Goal: Information Seeking & Learning: Learn about a topic

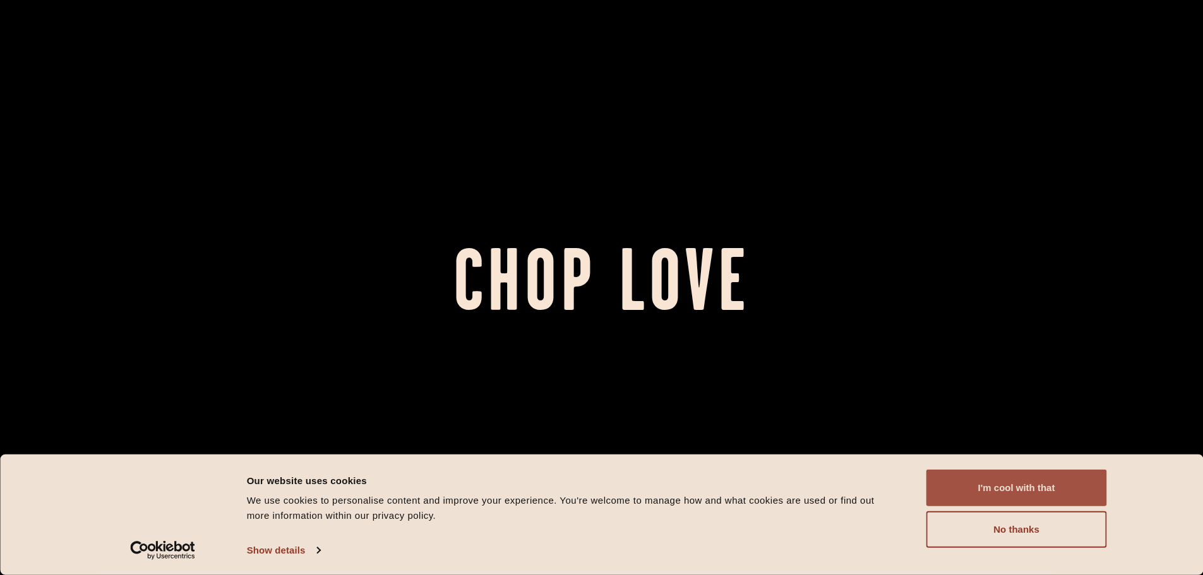
click at [1021, 495] on button "I'm cool with that" at bounding box center [1016, 488] width 181 height 37
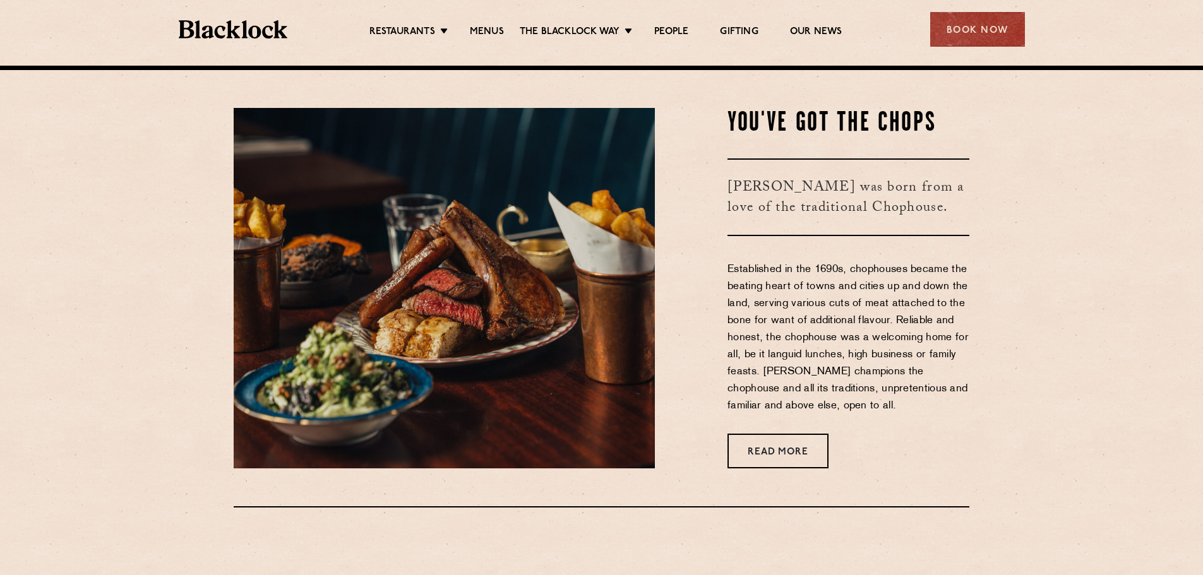
scroll to position [821, 0]
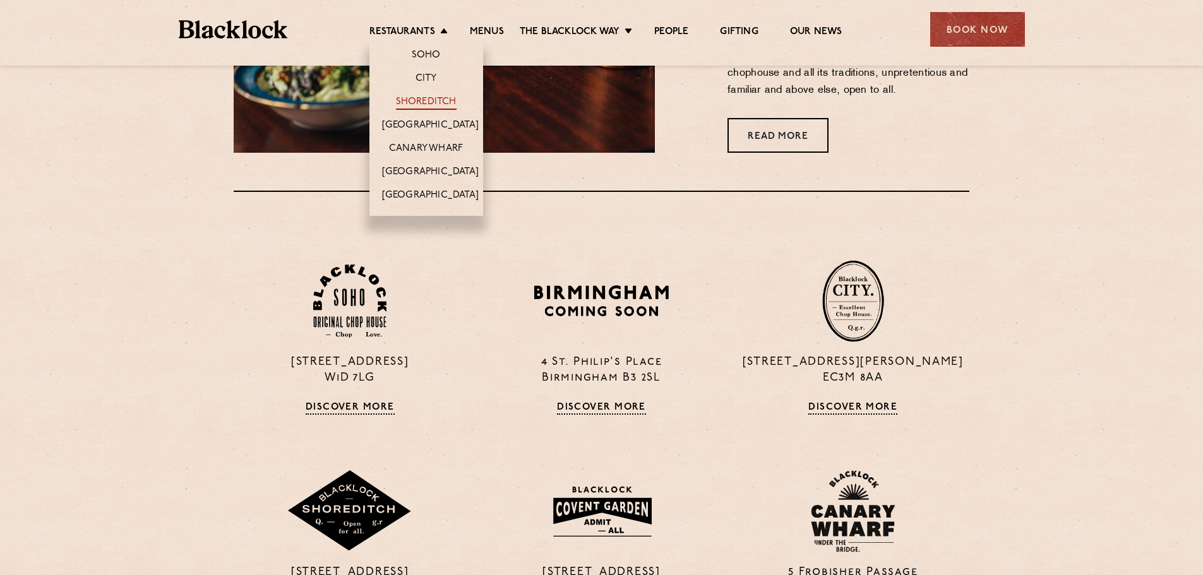
click at [421, 100] on link "Shoreditch" at bounding box center [426, 103] width 61 height 14
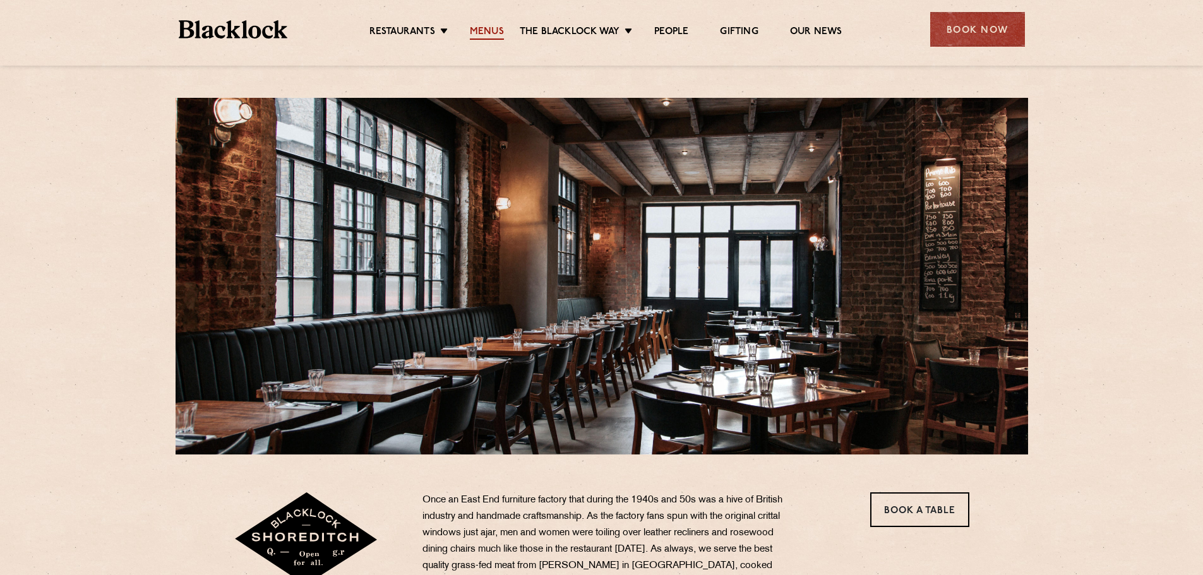
click at [498, 33] on link "Menus" at bounding box center [487, 33] width 34 height 14
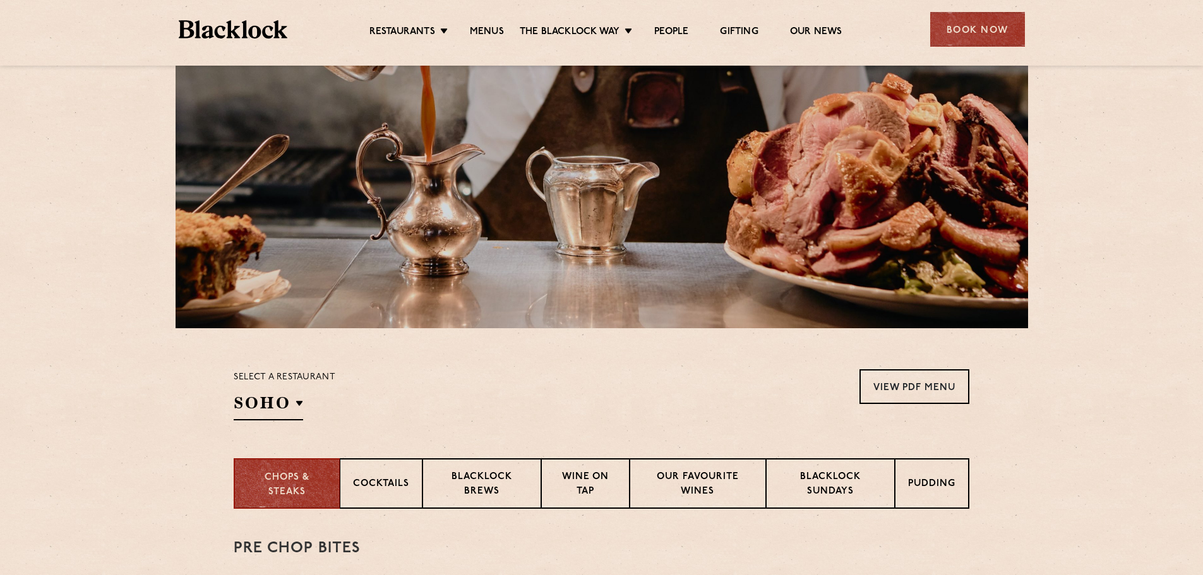
scroll to position [316, 0]
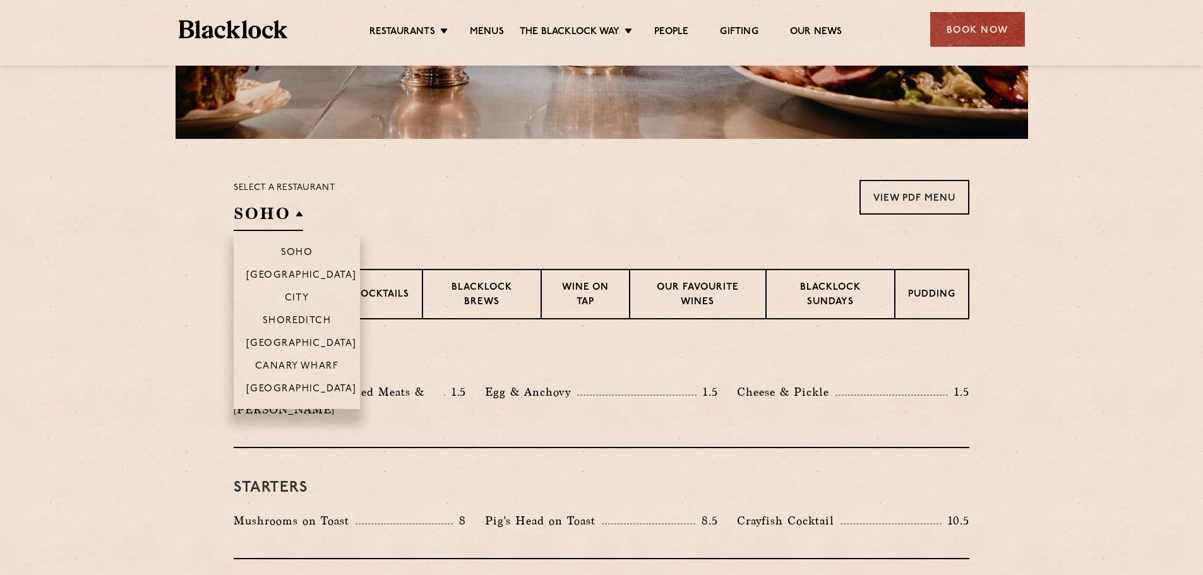
click at [289, 223] on h2 "SOHO" at bounding box center [268, 217] width 69 height 28
click at [296, 325] on p "Shoreditch" at bounding box center [297, 322] width 69 height 13
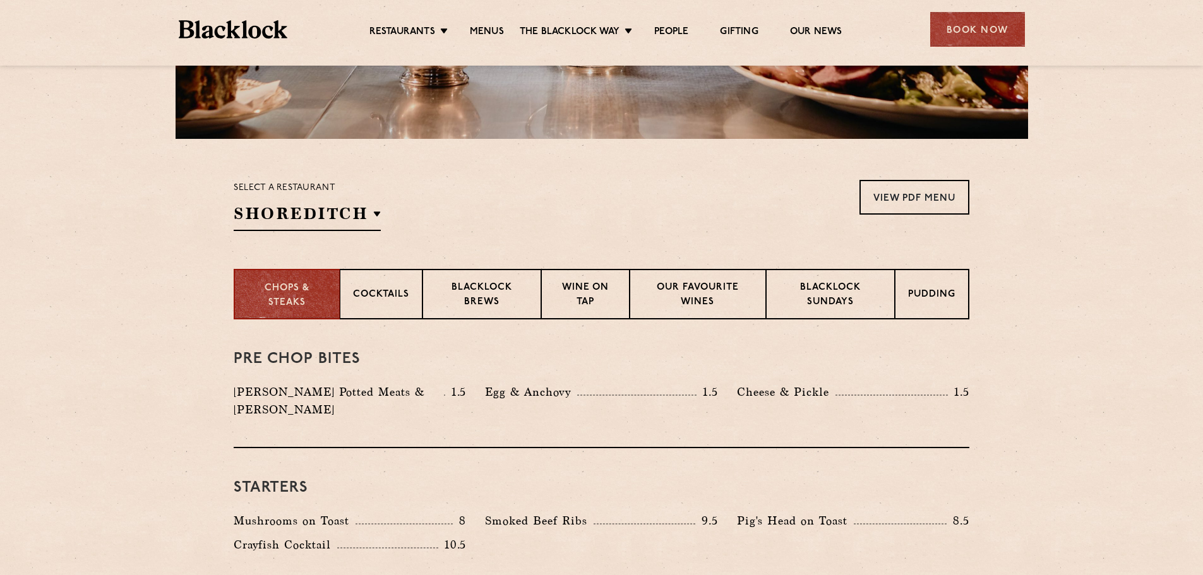
click at [66, 200] on section "Select a restaurant Shoreditch Soho Birmingham City Shoreditch Covent Garden Ca…" at bounding box center [601, 204] width 1203 height 130
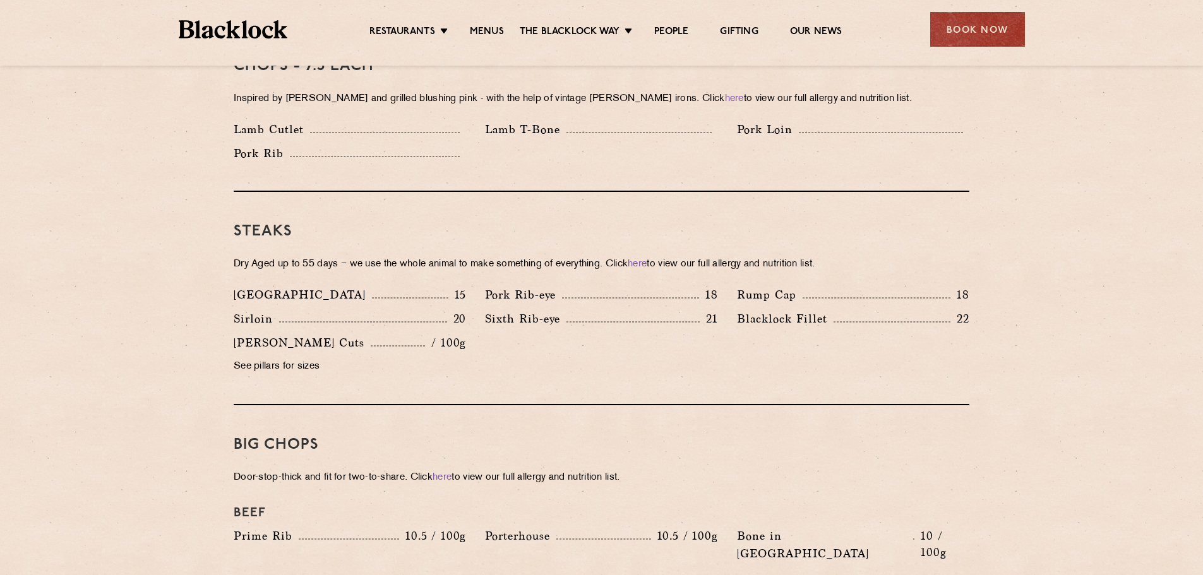
scroll to position [1263, 0]
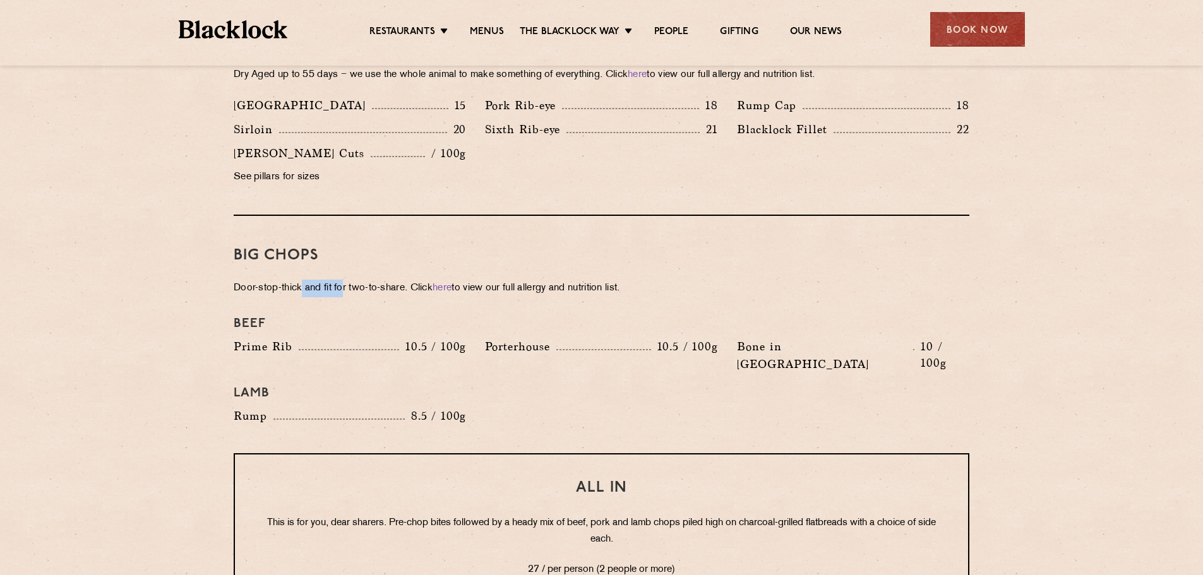
drag, startPoint x: 301, startPoint y: 268, endPoint x: 347, endPoint y: 267, distance: 46.1
click at [347, 280] on p "Door-stop-thick and fit for two-to-share. Click here to view our full allergy a…" at bounding box center [602, 289] width 736 height 18
drag, startPoint x: 352, startPoint y: 270, endPoint x: 326, endPoint y: 273, distance: 26.7
click at [326, 280] on p "Door-stop-thick and fit for two-to-share. Click here to view our full allergy a…" at bounding box center [602, 289] width 736 height 18
drag, startPoint x: 257, startPoint y: 277, endPoint x: 530, endPoint y: 275, distance: 272.8
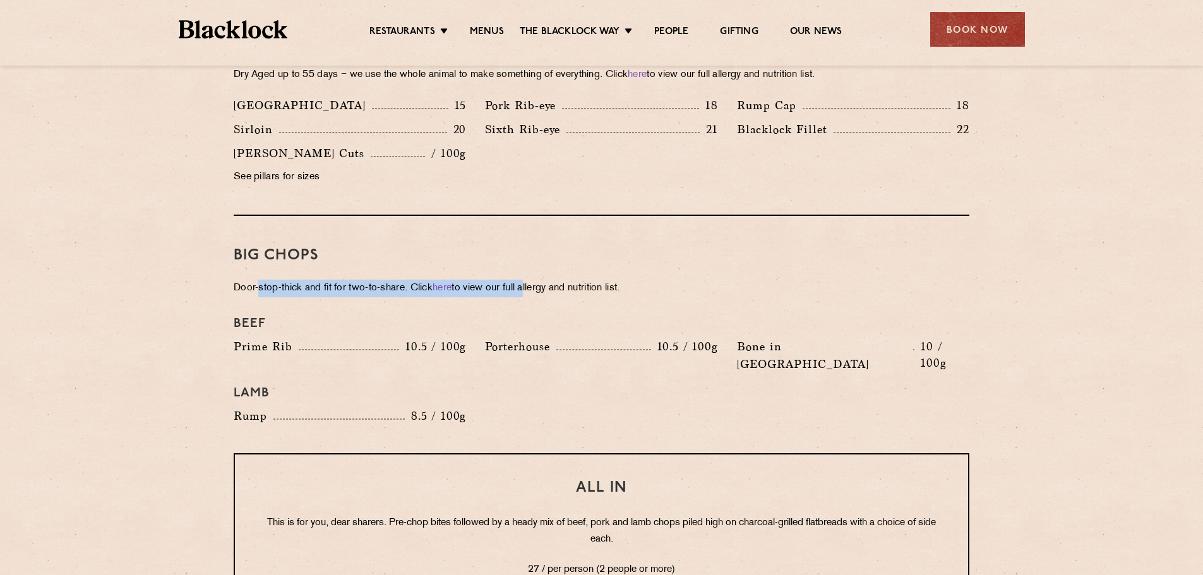
click at [530, 280] on p "Door-stop-thick and fit for two-to-share. Click here to view our full allergy a…" at bounding box center [602, 289] width 736 height 18
click at [605, 282] on div "Big Chops Door-stop-thick and fit for two-to-share. Click here to view our full…" at bounding box center [602, 334] width 736 height 237
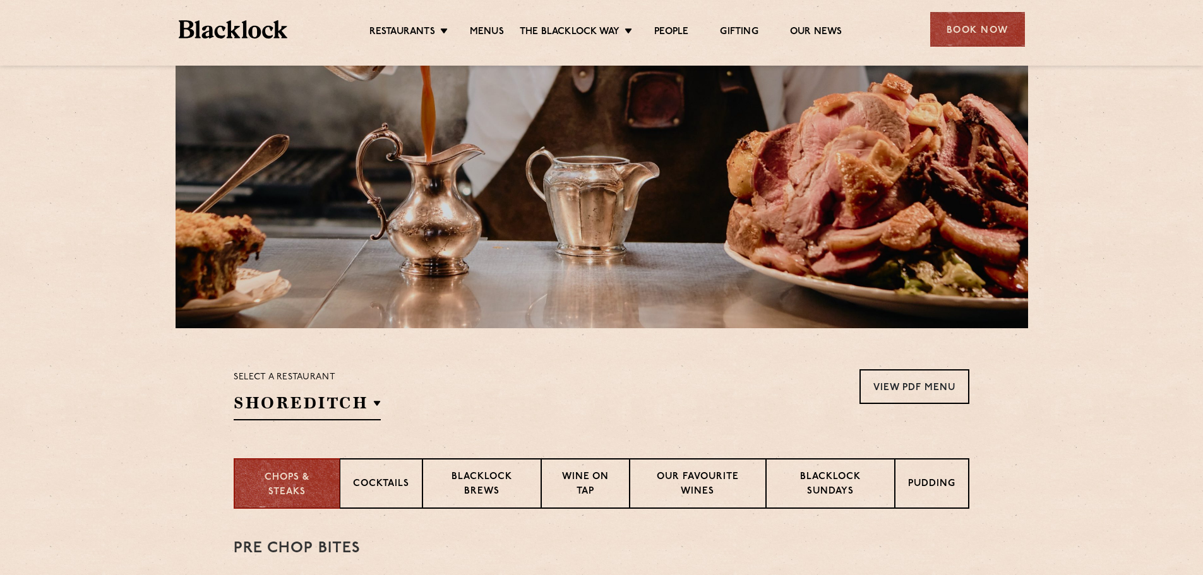
scroll to position [505, 0]
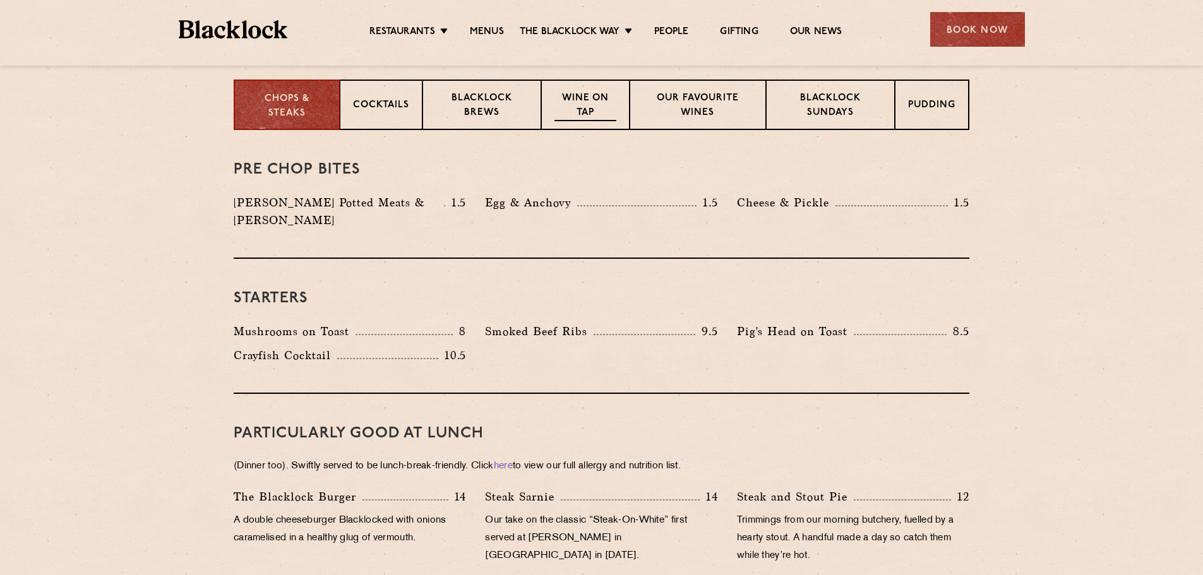
click at [616, 100] on p "Wine on Tap" at bounding box center [585, 107] width 62 height 30
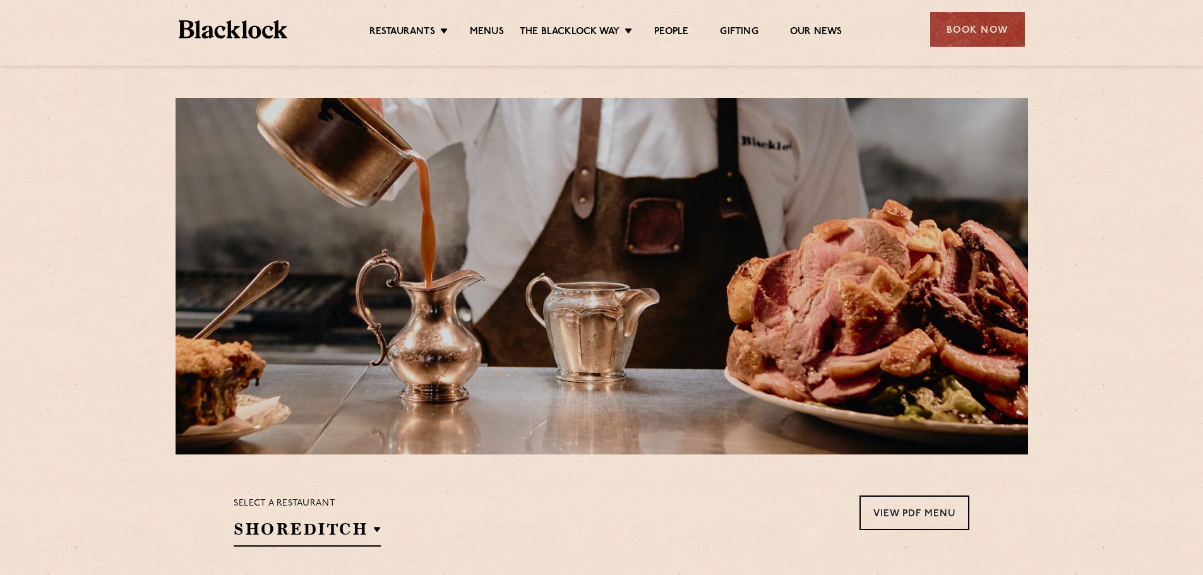
scroll to position [253, 0]
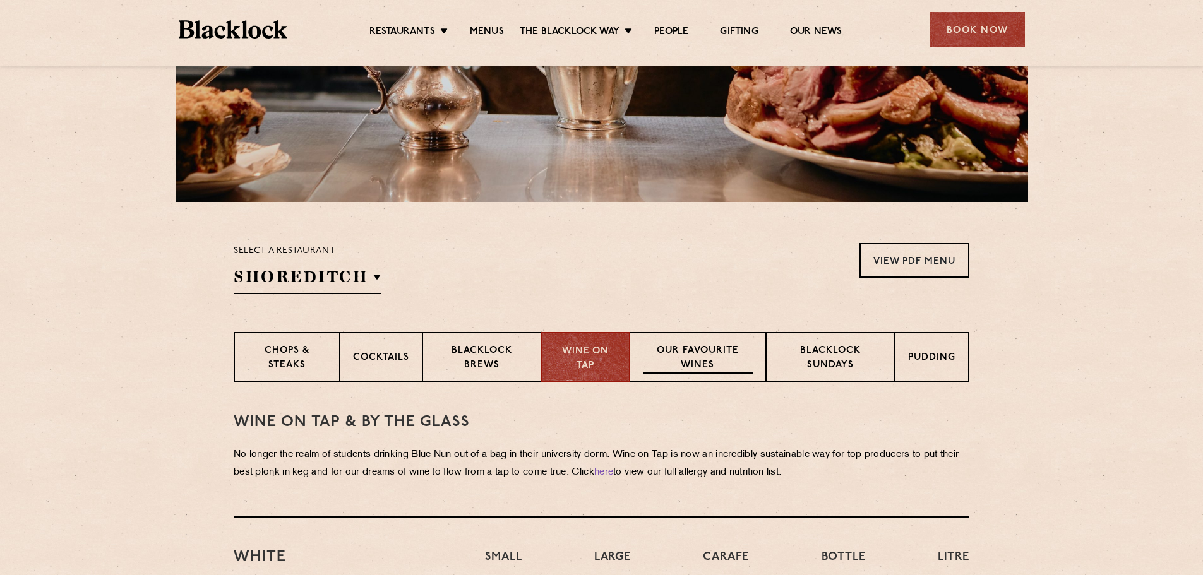
click at [734, 345] on p "Our favourite wines" at bounding box center [697, 359] width 109 height 30
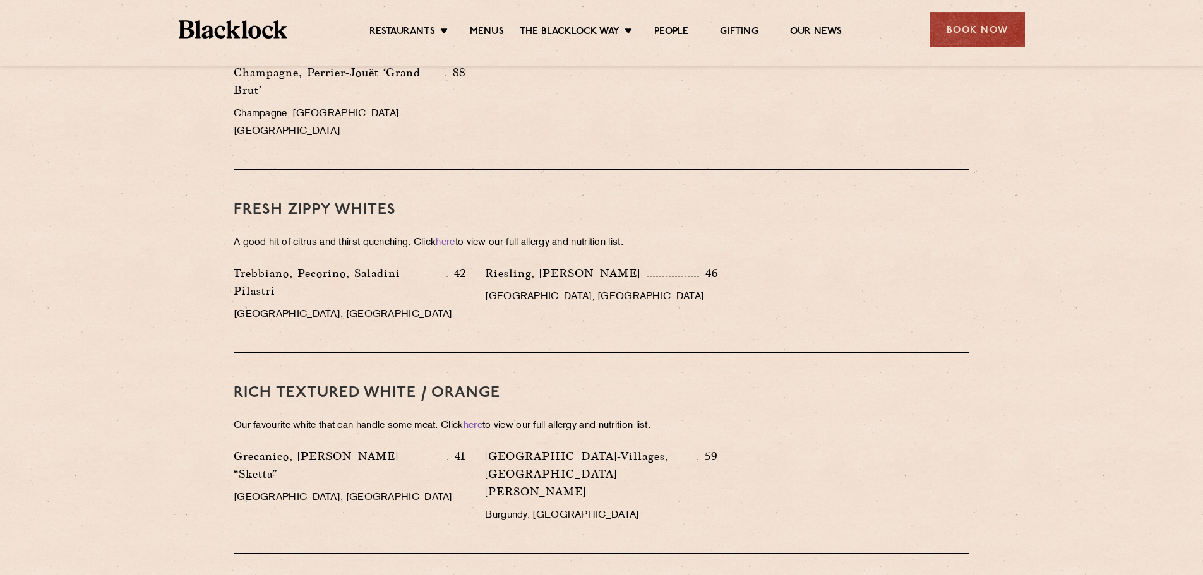
scroll to position [505, 0]
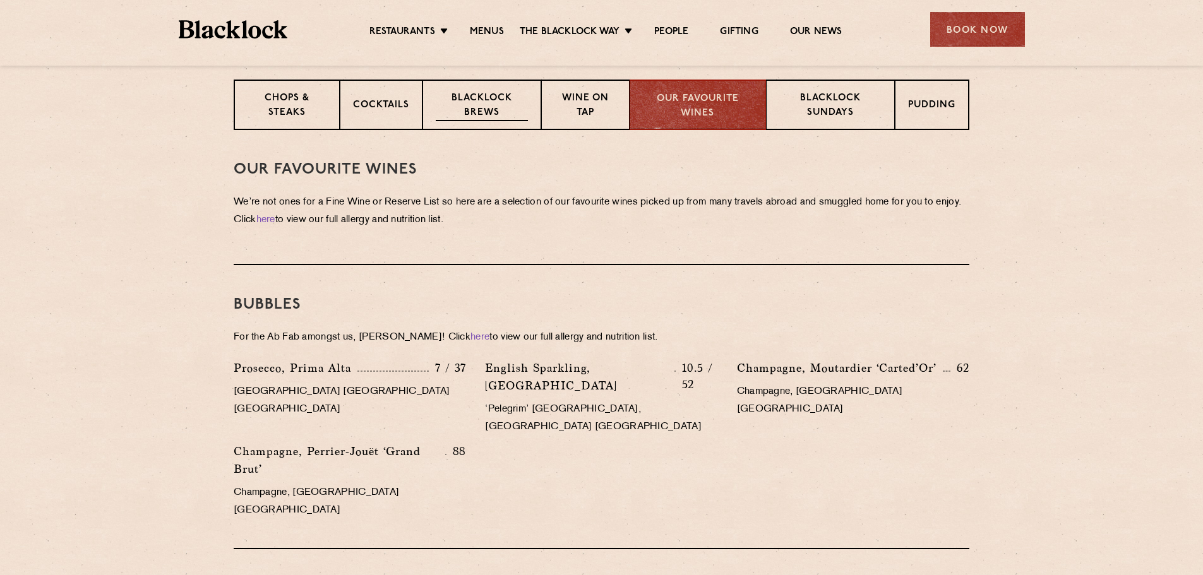
click at [494, 103] on p "Blacklock Brews" at bounding box center [482, 107] width 92 height 30
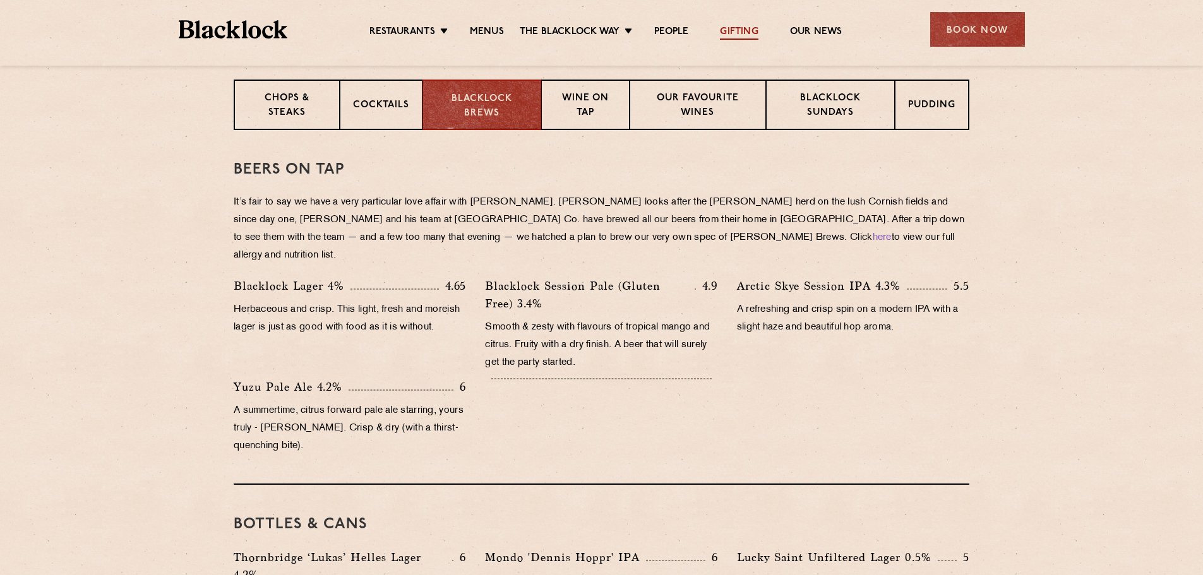
click at [745, 26] on link "Gifting" at bounding box center [739, 33] width 38 height 14
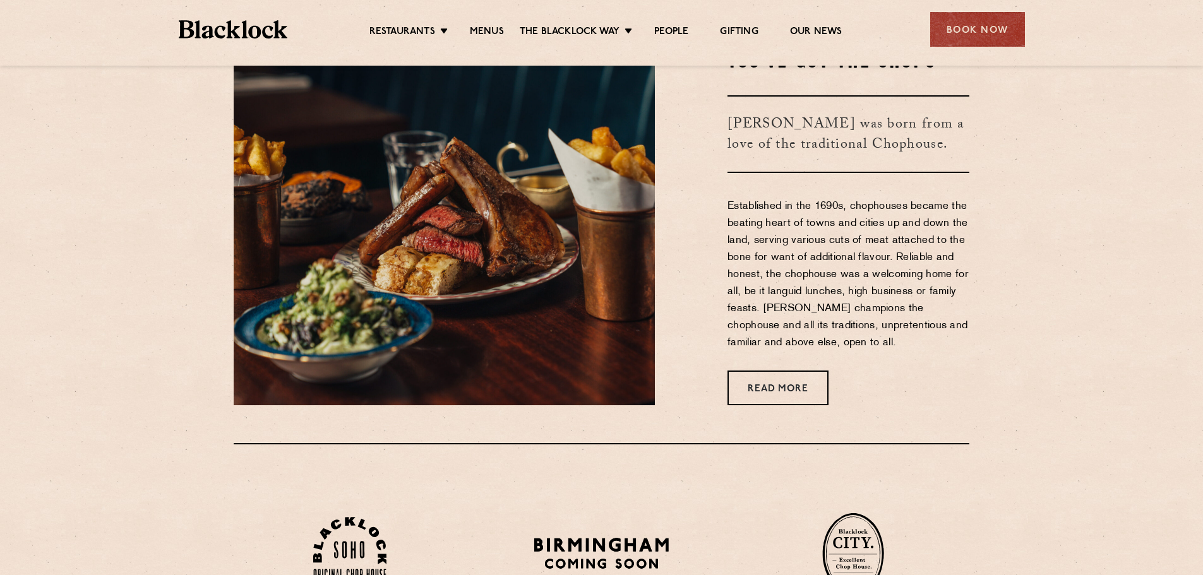
scroll to position [316, 0]
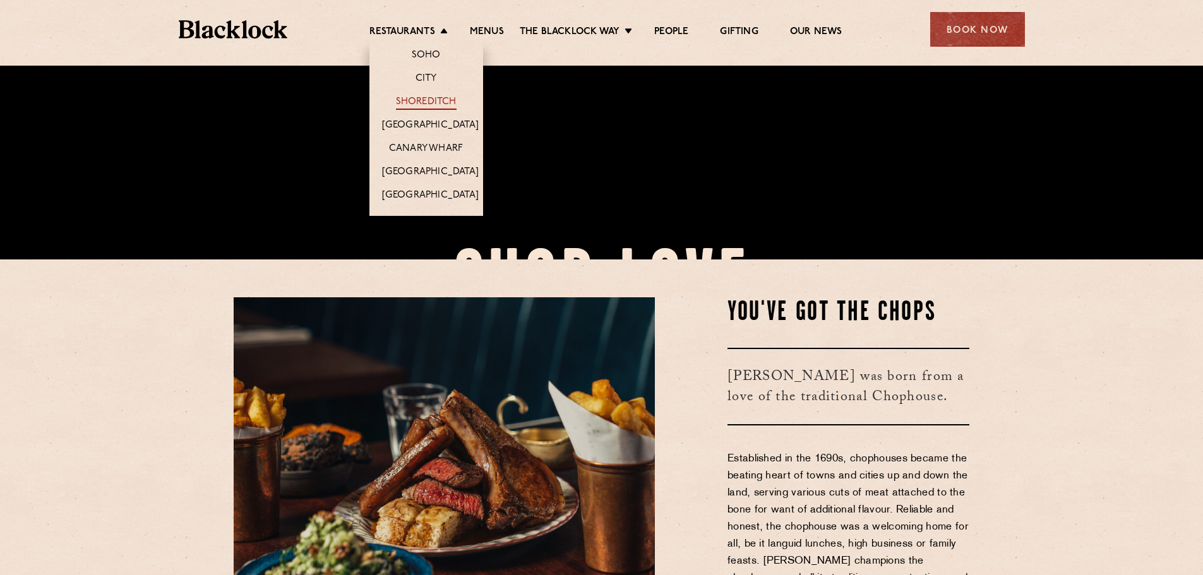
click at [431, 99] on link "Shoreditch" at bounding box center [426, 103] width 61 height 14
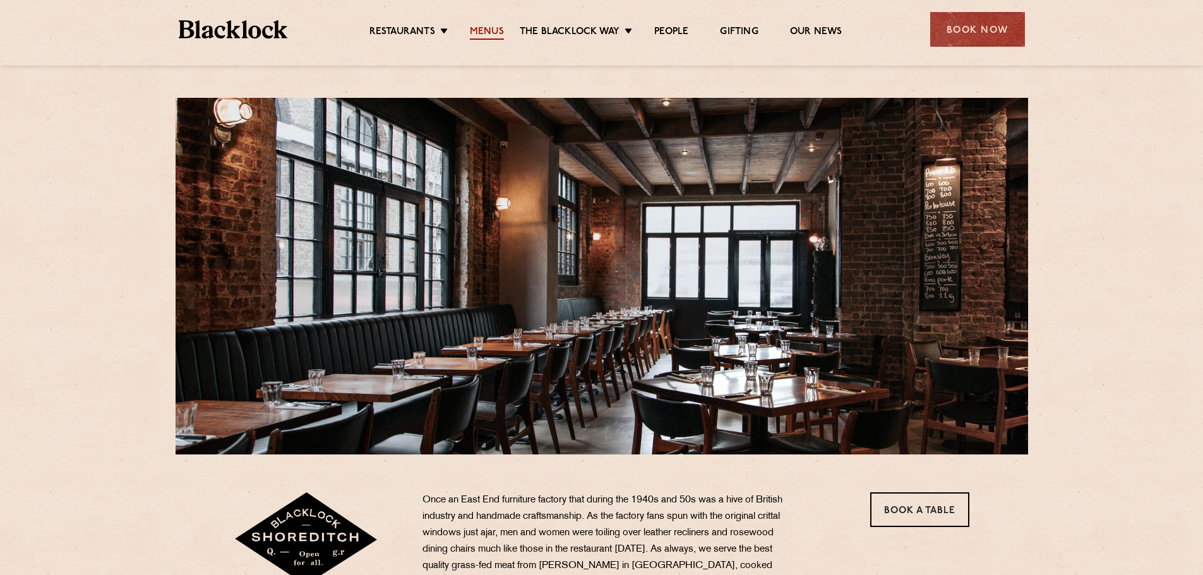
click at [495, 28] on link "Menus" at bounding box center [487, 33] width 34 height 14
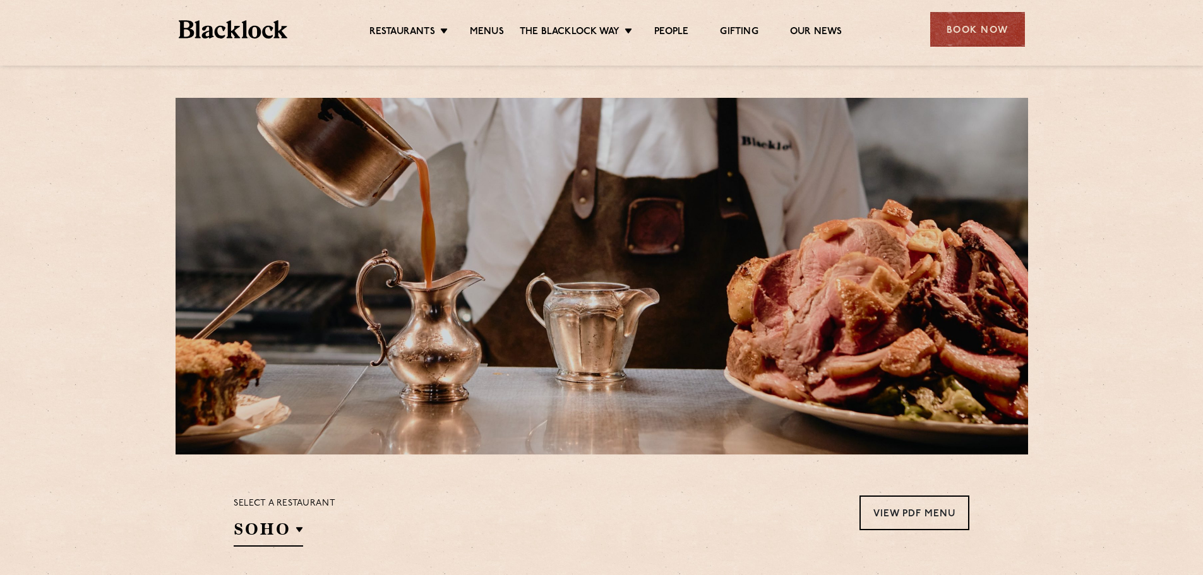
scroll to position [316, 0]
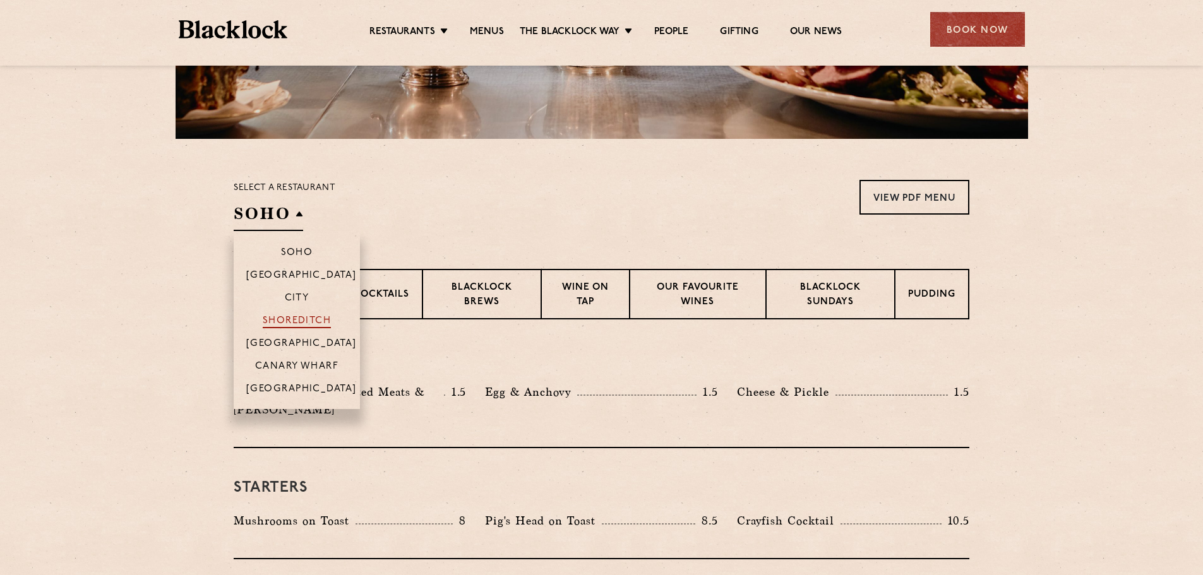
click at [309, 322] on p "Shoreditch" at bounding box center [297, 322] width 69 height 13
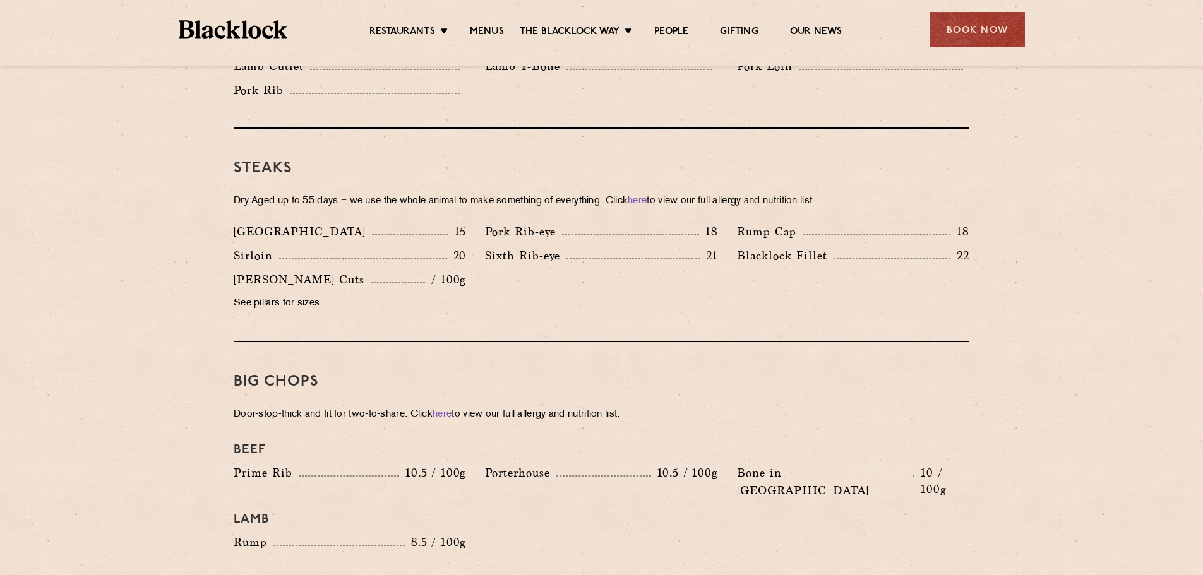
scroll to position [1200, 0]
